Goal: Task Accomplishment & Management: Use online tool/utility

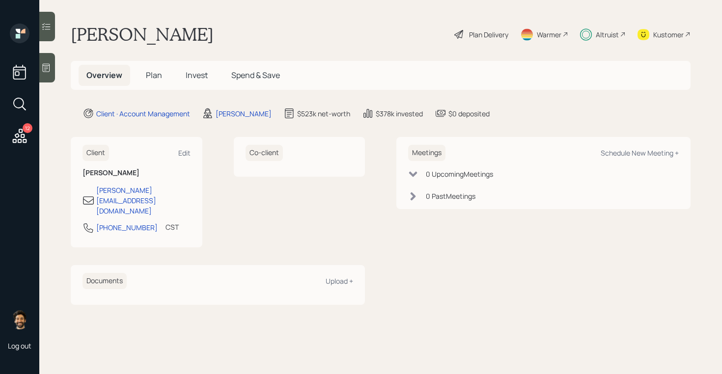
click at [28, 138] on div "12" at bounding box center [20, 86] width 24 height 124
click at [17, 138] on icon at bounding box center [20, 136] width 18 height 18
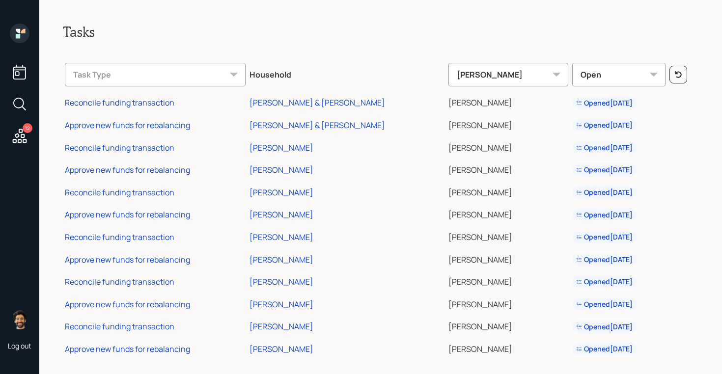
click at [124, 107] on div "Reconcile funding transaction" at bounding box center [120, 102] width 110 height 11
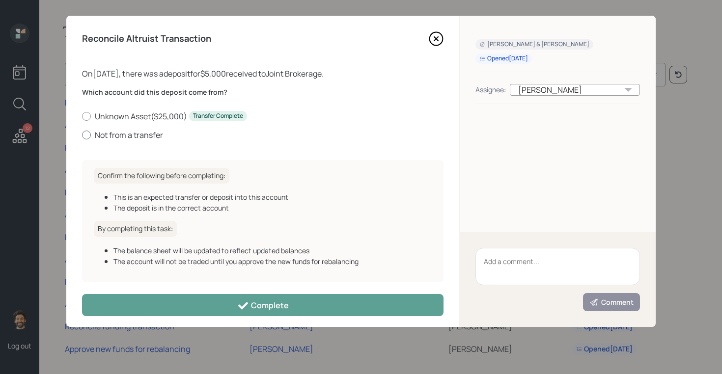
click at [117, 136] on label "Not from a transfer" at bounding box center [263, 135] width 362 height 11
click at [82, 135] on input "Not from a transfer" at bounding box center [82, 135] width 0 height 0
radio input "true"
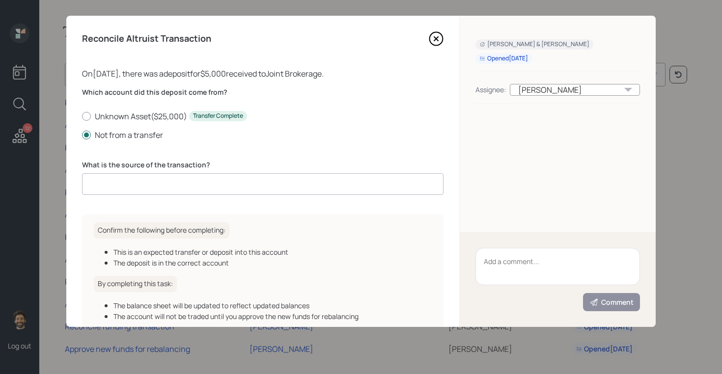
click at [150, 181] on input at bounding box center [263, 184] width 362 height 22
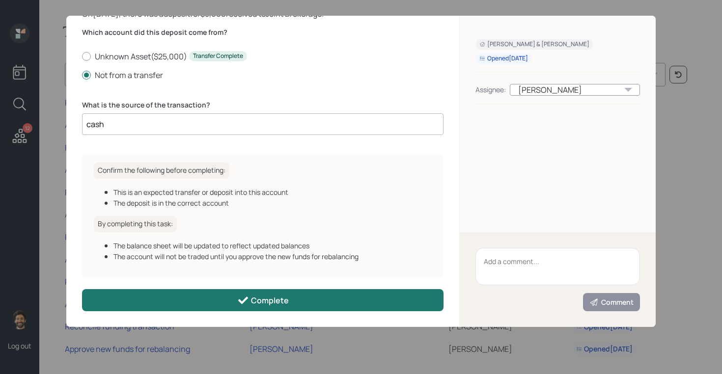
type input "cash"
click at [215, 298] on button "Complete" at bounding box center [263, 300] width 362 height 22
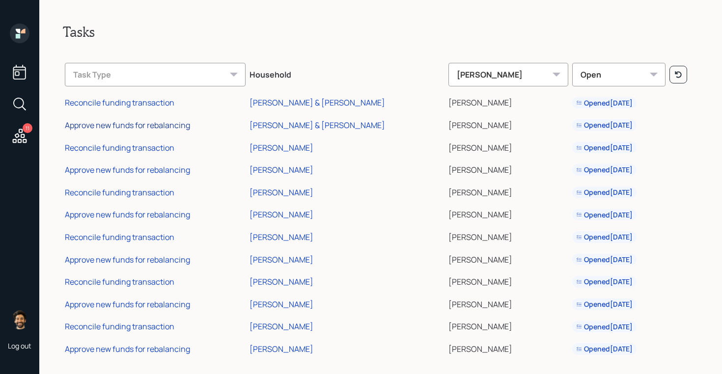
click at [128, 126] on div "Approve new funds for rebalancing" at bounding box center [127, 125] width 125 height 11
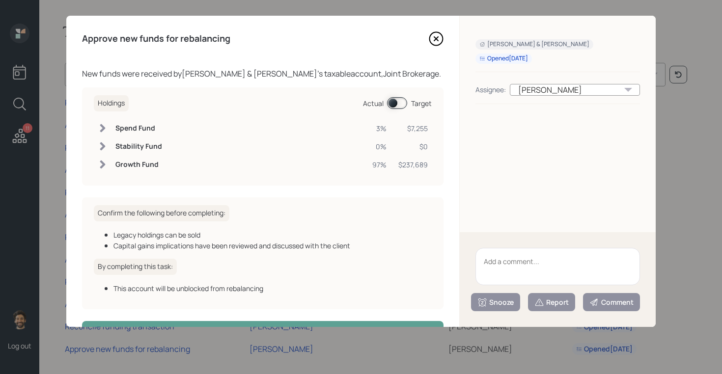
scroll to position [32, 0]
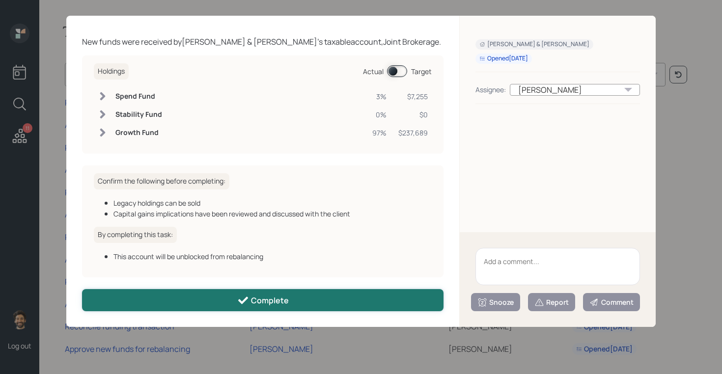
click at [211, 291] on button "Complete" at bounding box center [263, 300] width 362 height 22
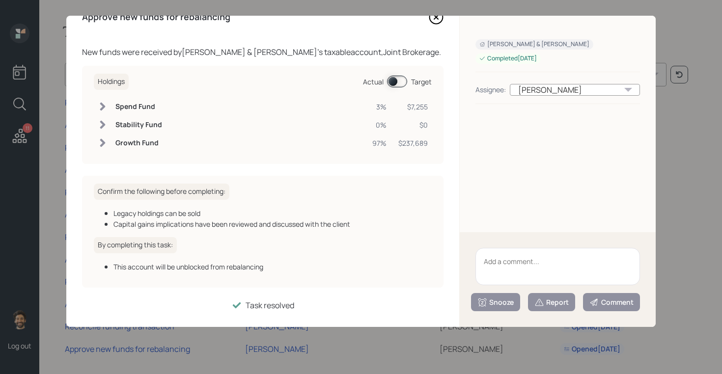
scroll to position [0, 0]
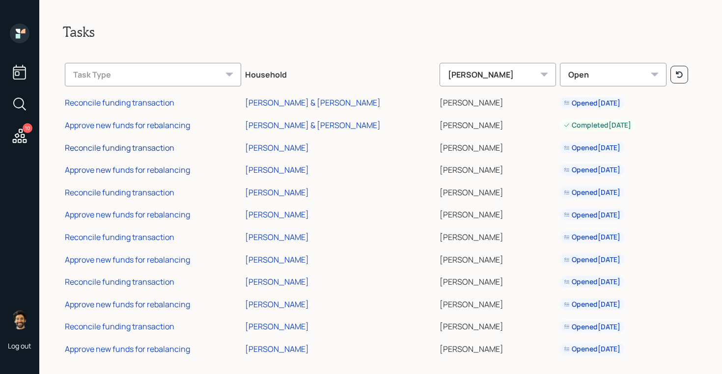
click at [138, 143] on div "Reconcile funding transaction" at bounding box center [120, 147] width 110 height 11
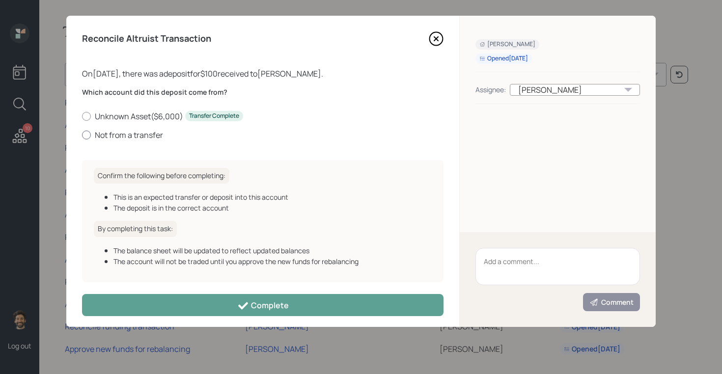
click at [140, 130] on label "Not from a transfer" at bounding box center [263, 135] width 362 height 11
click at [82, 135] on input "Not from a transfer" at bounding box center [82, 135] width 0 height 0
radio input "true"
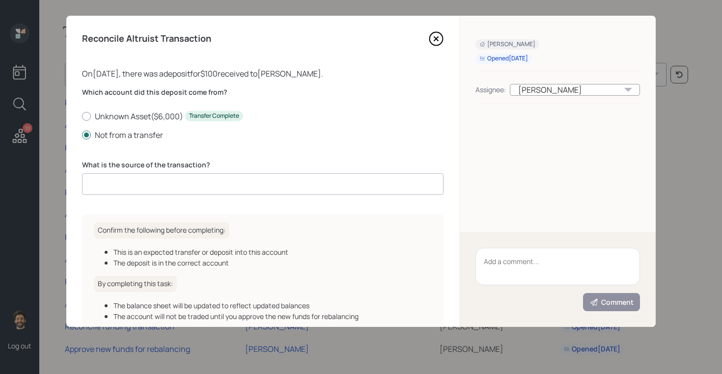
click at [142, 193] on input at bounding box center [263, 184] width 362 height 22
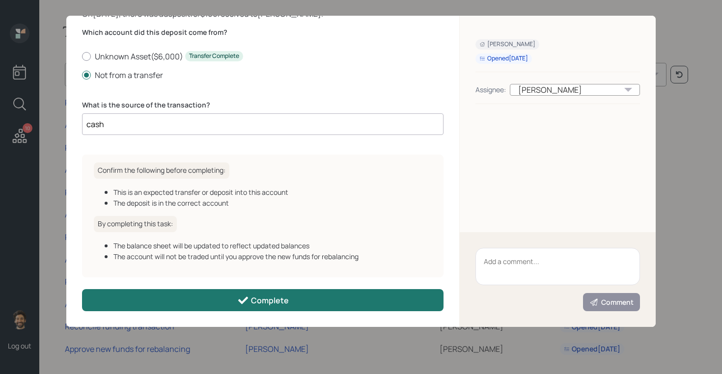
type input "cash"
click at [222, 301] on button "Complete" at bounding box center [263, 300] width 362 height 22
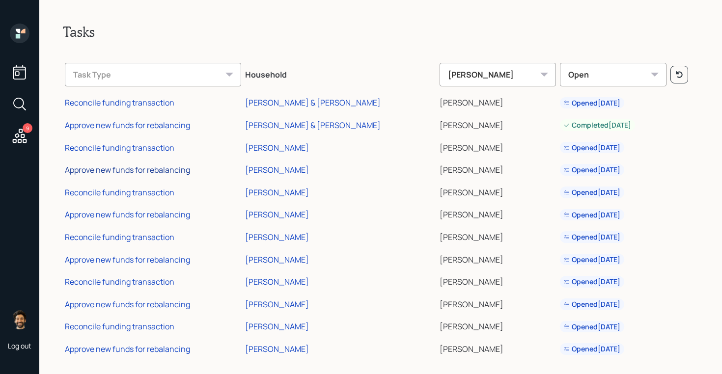
click at [144, 167] on div "Approve new funds for rebalancing" at bounding box center [127, 170] width 125 height 11
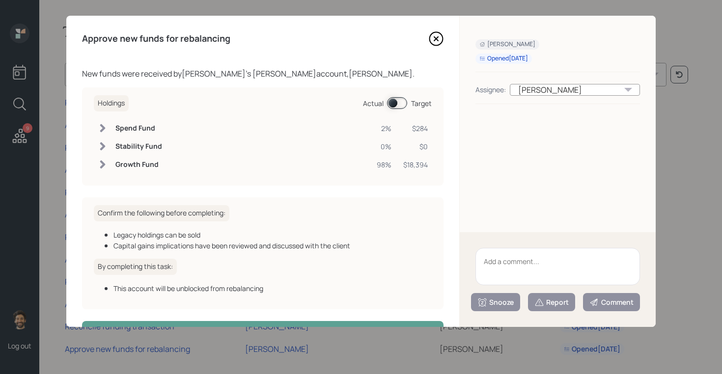
scroll to position [32, 0]
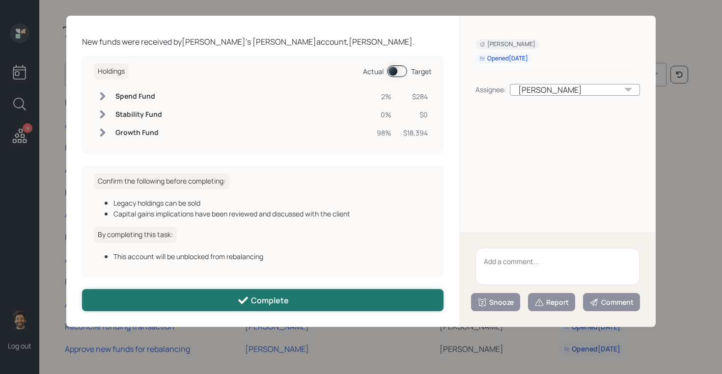
click at [158, 296] on button "Complete" at bounding box center [263, 300] width 362 height 22
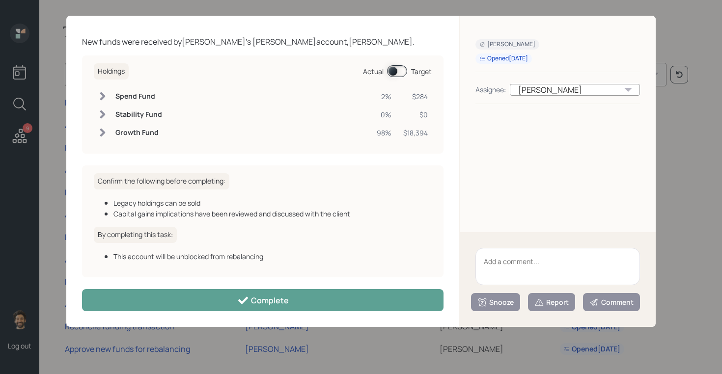
scroll to position [0, 0]
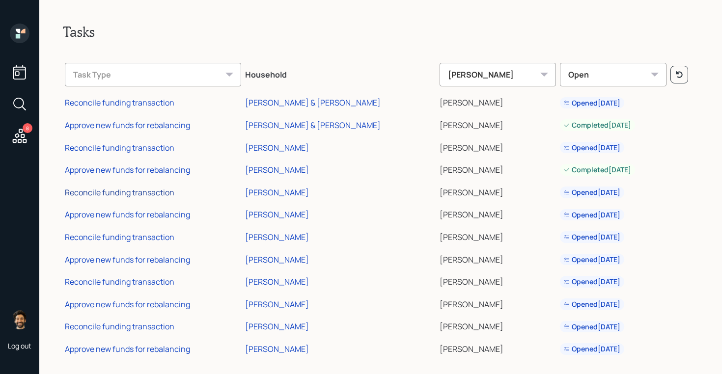
click at [147, 192] on div "Reconcile funding transaction" at bounding box center [120, 192] width 110 height 11
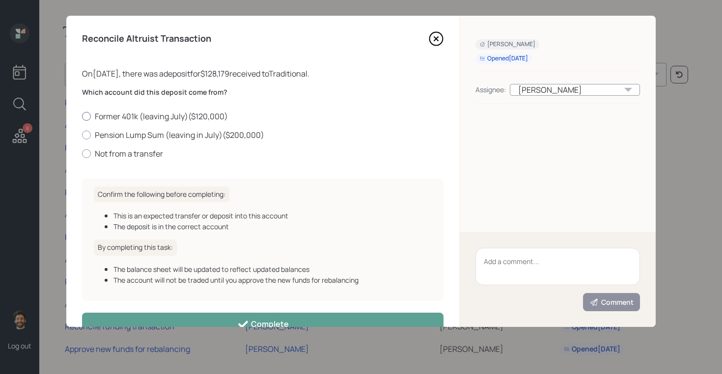
click at [127, 116] on label "Former 401k (leaving July) ( $120,000 )" at bounding box center [263, 116] width 362 height 11
click at [82, 116] on input "Former 401k (leaving July) ( $120,000 )" at bounding box center [82, 116] width 0 height 0
radio input "true"
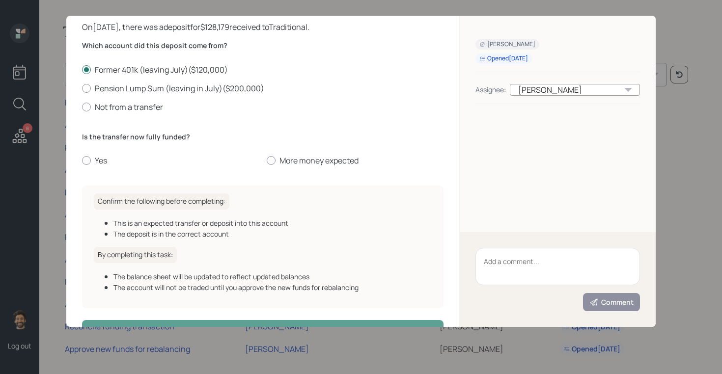
scroll to position [78, 0]
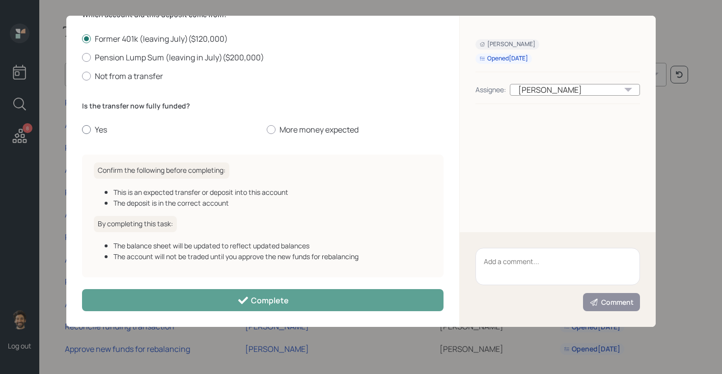
click at [94, 133] on label "Yes" at bounding box center [170, 129] width 177 height 11
click at [82, 130] on input "Yes" at bounding box center [82, 130] width 0 height 0
radio input "true"
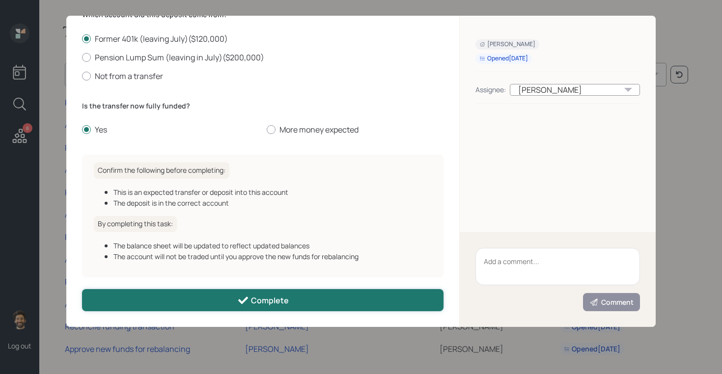
click at [214, 295] on button "Complete" at bounding box center [263, 300] width 362 height 22
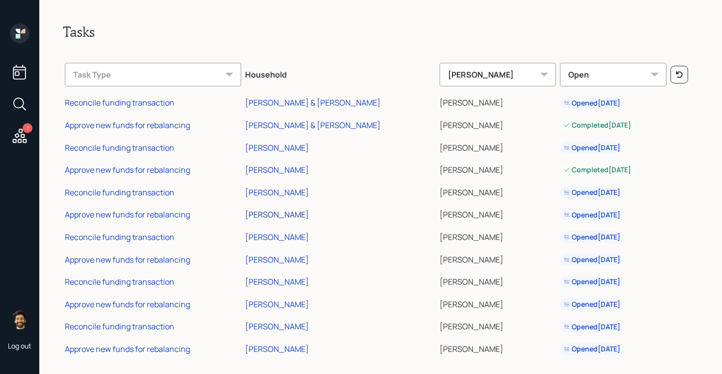
click at [286, 214] on div "[PERSON_NAME]" at bounding box center [277, 214] width 64 height 11
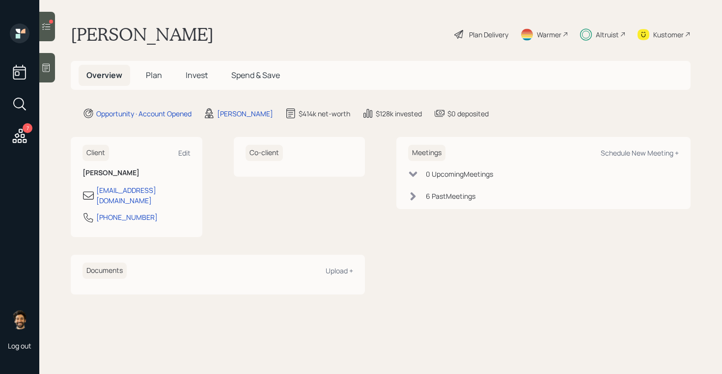
click at [672, 33] on div "Kustomer" at bounding box center [669, 34] width 30 height 10
